Goal: Obtain resource: Download file/media

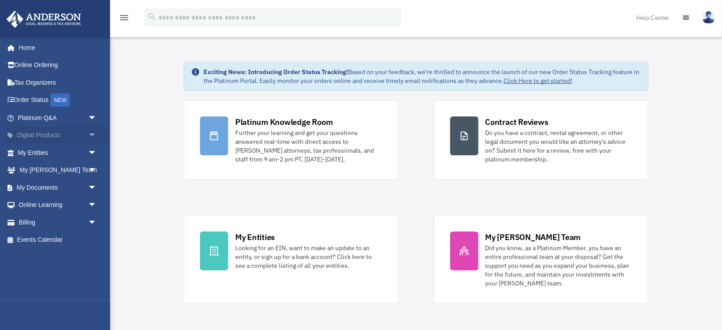
click at [89, 134] on span "arrow_drop_down" at bounding box center [97, 135] width 18 height 18
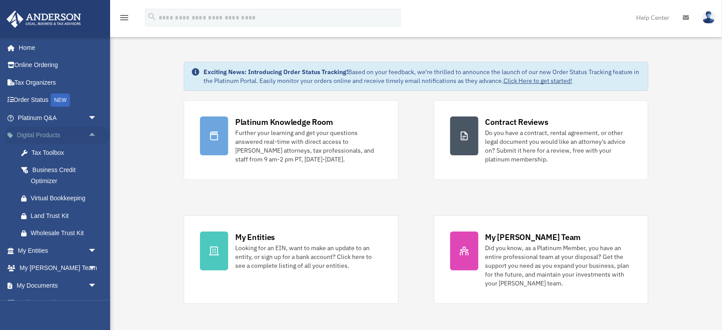
click at [89, 134] on span "arrow_drop_up" at bounding box center [97, 135] width 18 height 18
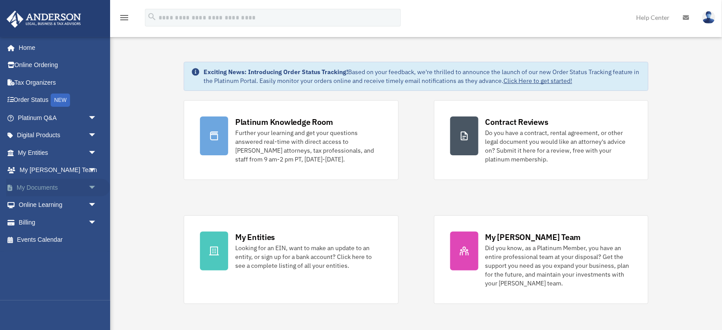
click at [92, 184] on span "arrow_drop_down" at bounding box center [97, 187] width 18 height 18
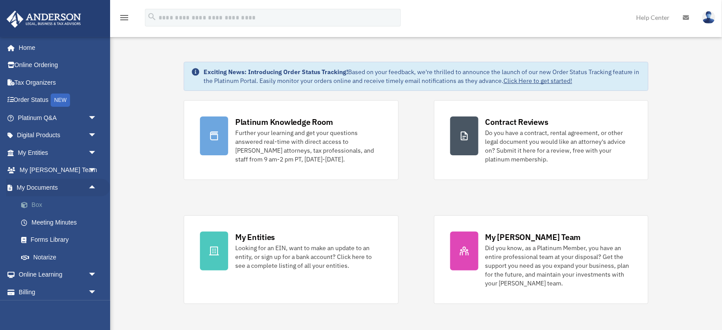
click at [37, 205] on link "Box" at bounding box center [61, 205] width 98 height 18
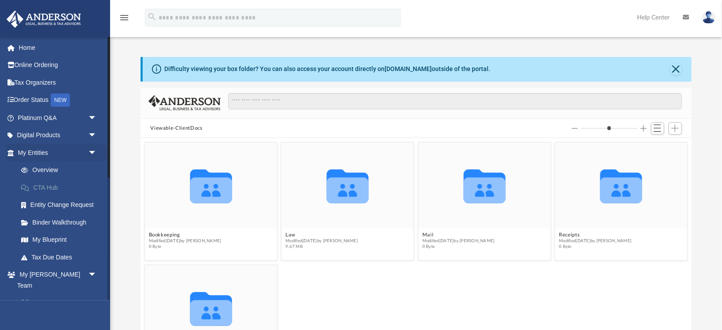
scroll to position [200, 551]
click at [292, 235] on button "Law" at bounding box center [322, 235] width 73 height 6
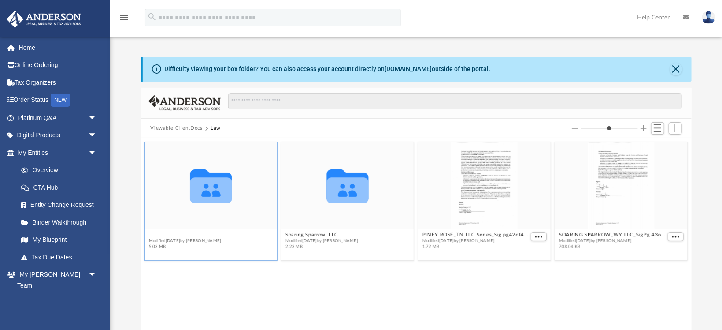
click at [168, 233] on button "Piney Rose, LLC" at bounding box center [185, 235] width 73 height 6
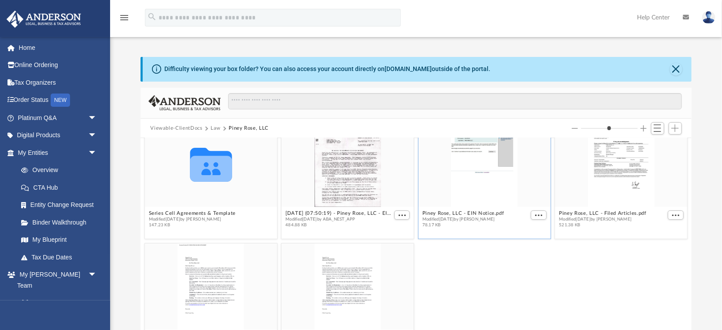
scroll to position [30, 0]
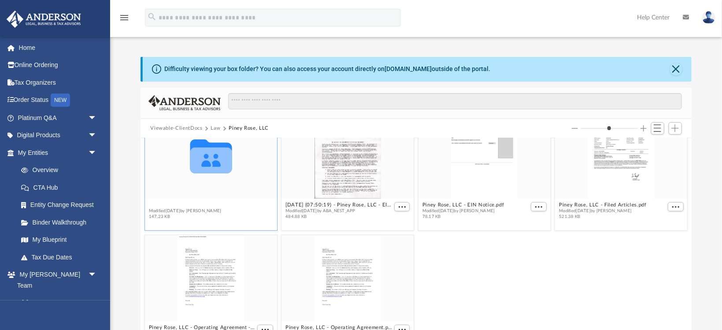
click at [228, 203] on button "Series Cell Agreements & Template" at bounding box center [192, 205] width 87 height 6
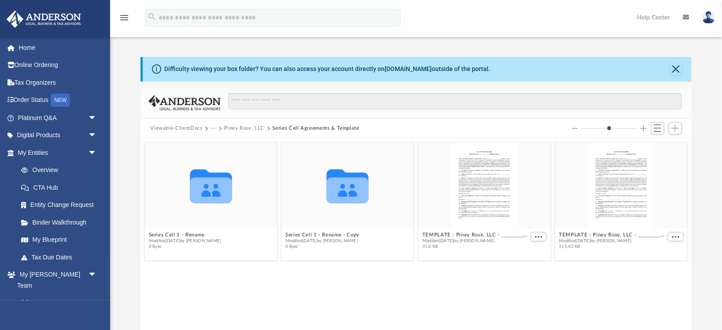
click at [243, 129] on button "Piney Rose, LLC" at bounding box center [244, 128] width 40 height 8
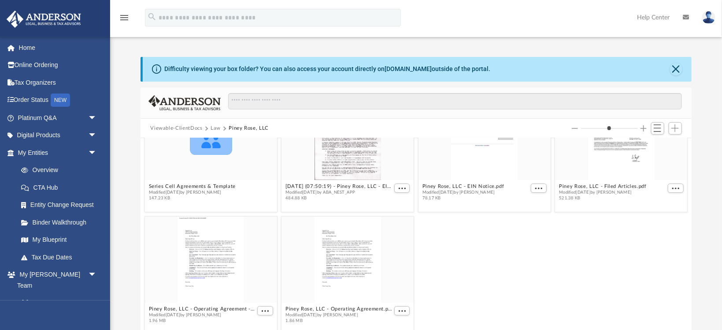
scroll to position [47, 0]
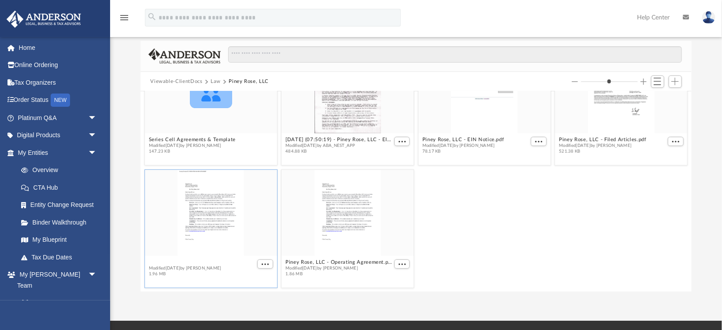
click at [219, 262] on button "Piney Rose, LLC - Operating Agreement - DocuSigned.pdf" at bounding box center [202, 263] width 107 height 6
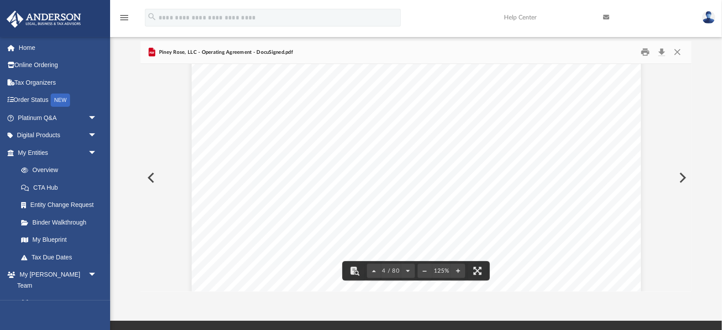
scroll to position [2032, 0]
click at [484, 186] on link "Page 4" at bounding box center [495, 184] width 45 height 10
